Goal: Navigation & Orientation: Find specific page/section

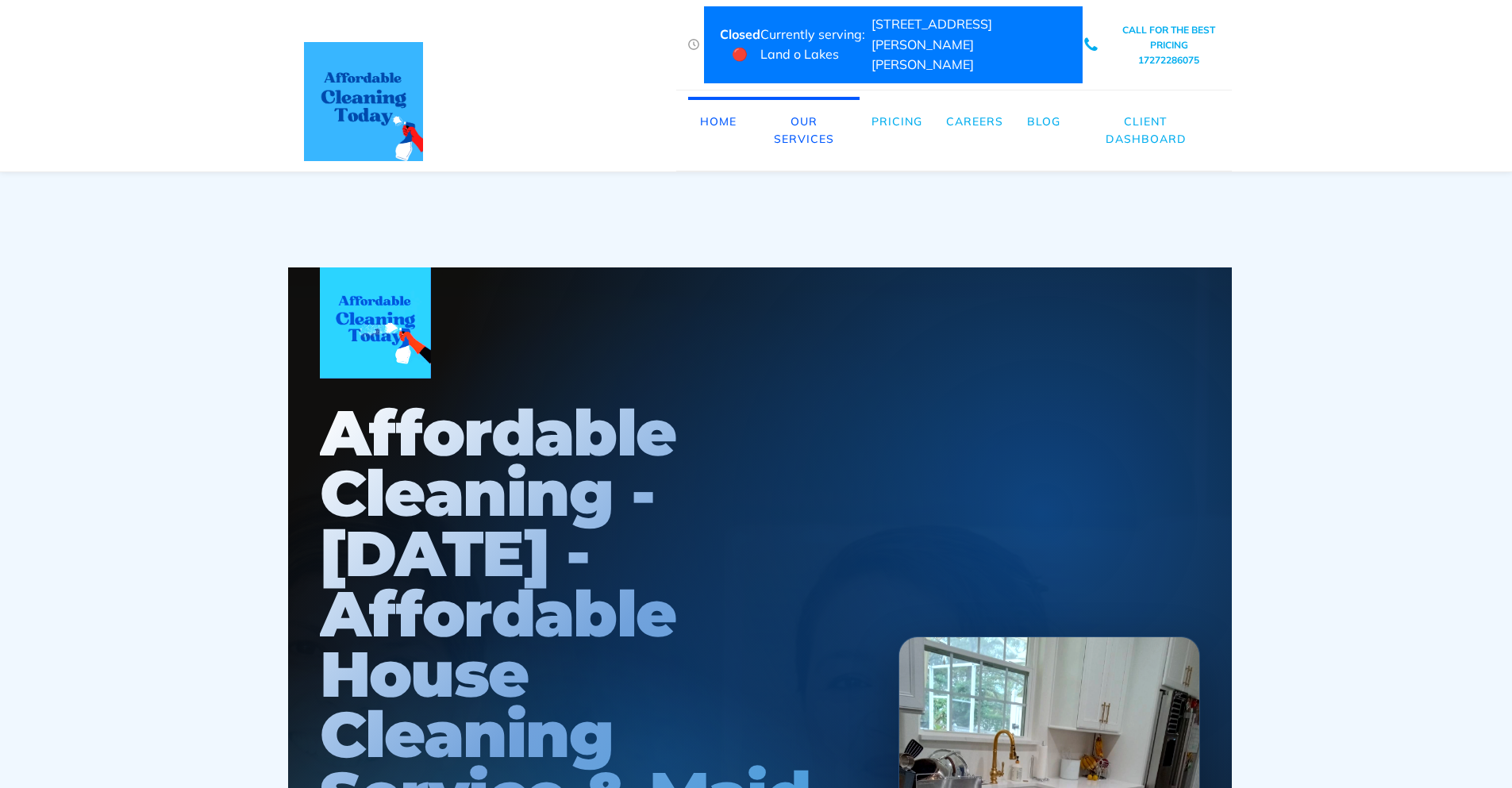
scroll to position [0, 8]
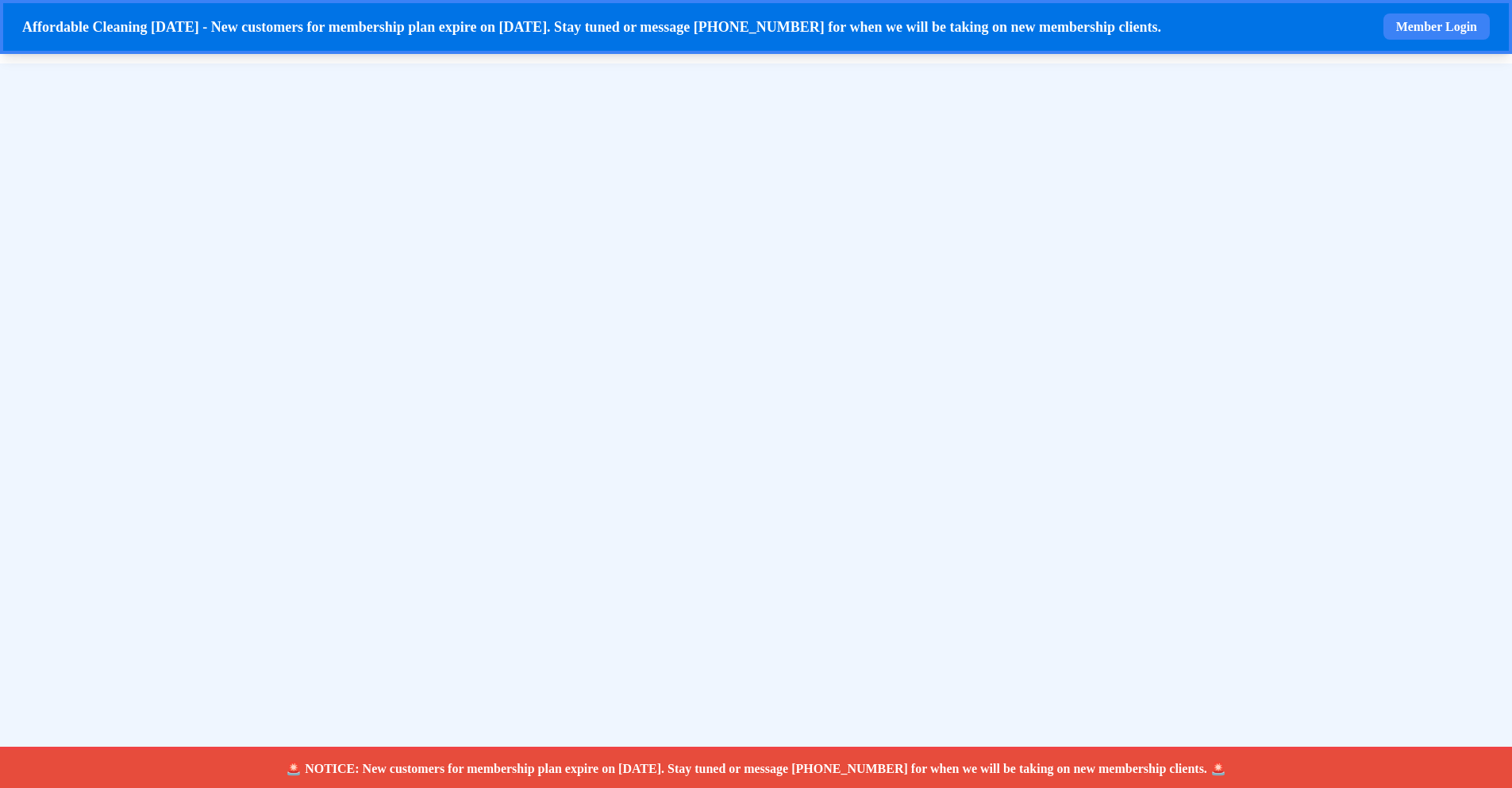
select select "**"
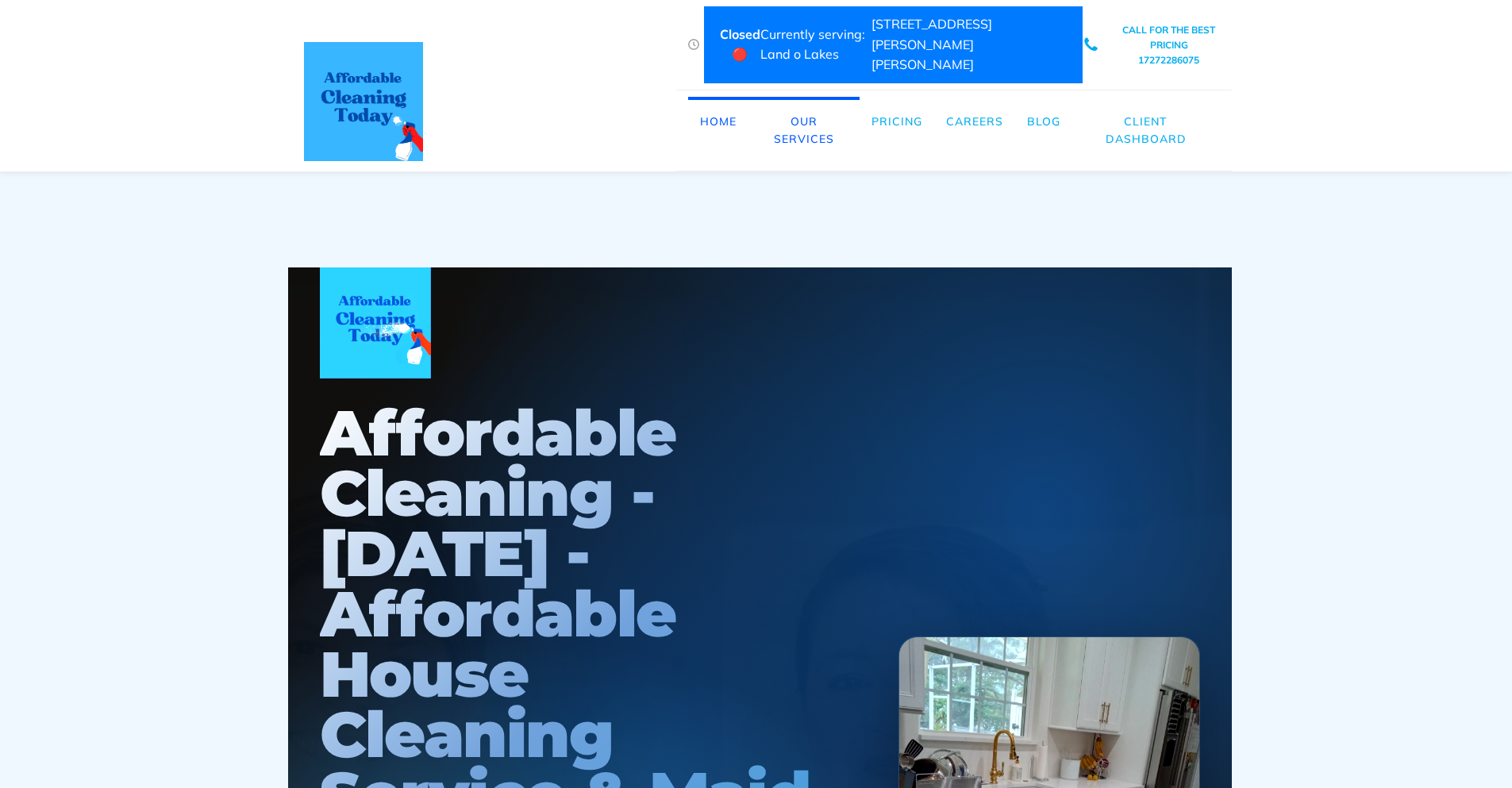
scroll to position [0, 8]
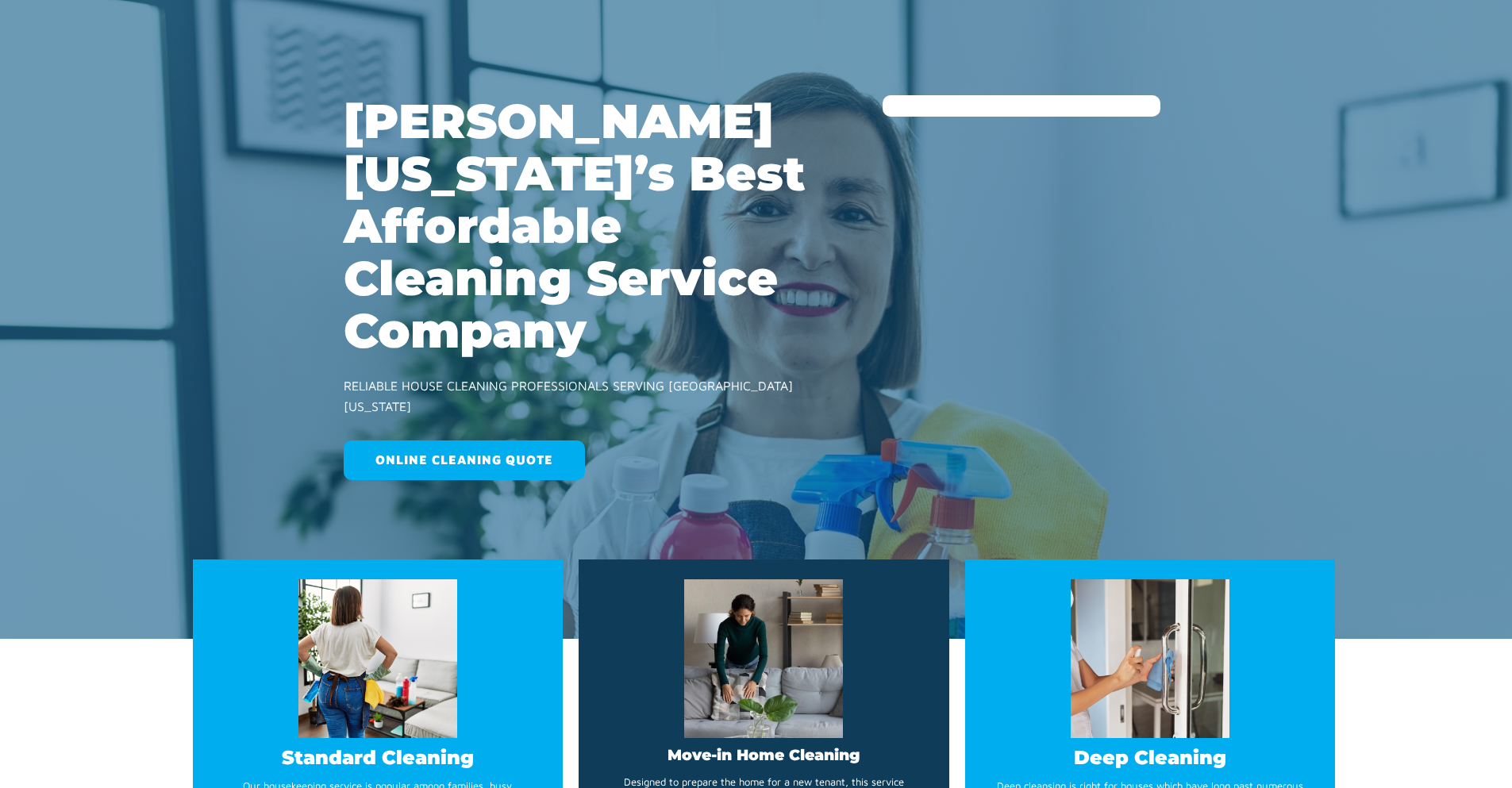
type input "**"
